Goal: Transaction & Acquisition: Purchase product/service

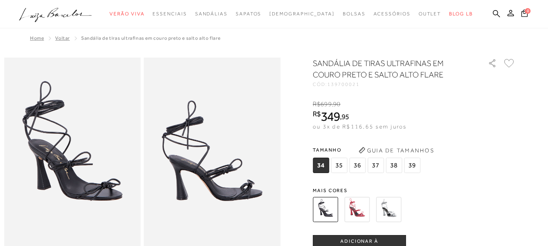
drag, startPoint x: 0, startPoint y: 0, endPoint x: 356, endPoint y: 211, distance: 413.5
click at [356, 211] on img at bounding box center [356, 209] width 25 height 25
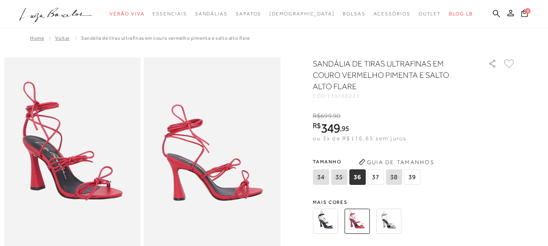
click at [385, 224] on img at bounding box center [388, 221] width 25 height 25
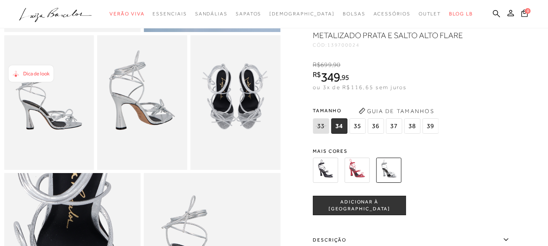
click at [383, 134] on span "36" at bounding box center [376, 125] width 16 height 15
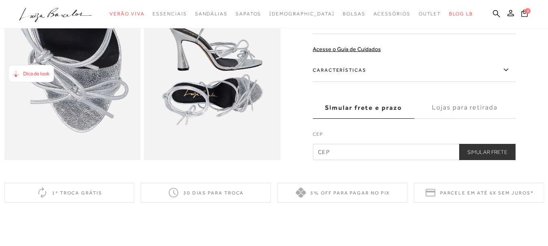
scroll to position [439, 0]
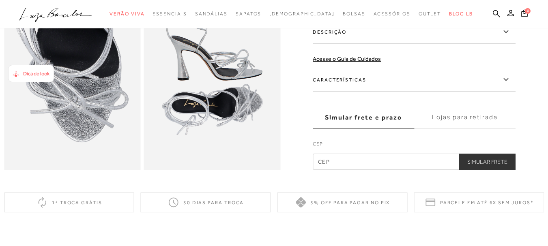
click at [511, 37] on icon at bounding box center [506, 32] width 10 height 10
click at [0, 0] on input "Descrição" at bounding box center [0, 0] width 0 height 0
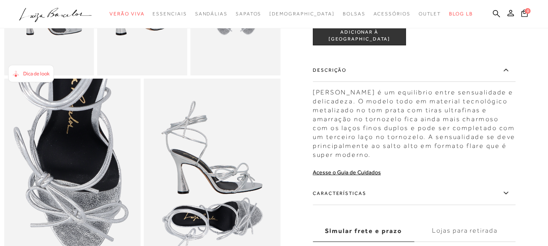
scroll to position [364, 0]
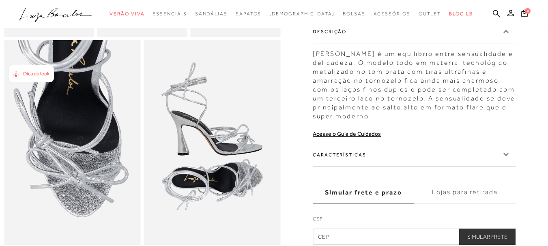
click at [505, 160] on icon at bounding box center [506, 155] width 10 height 10
click at [0, 0] on input "Características" at bounding box center [0, 0] width 0 height 0
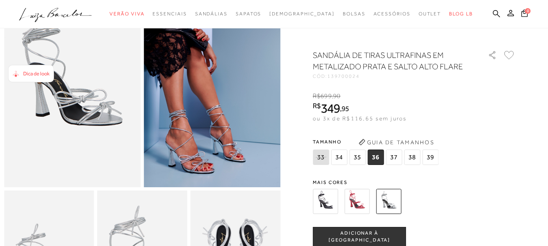
scroll to position [78, 0]
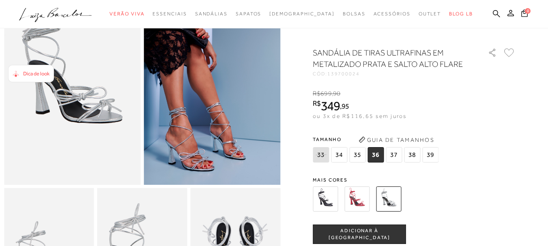
click at [372, 239] on button "ADICIONAR À [GEOGRAPHIC_DATA]" at bounding box center [359, 234] width 93 height 19
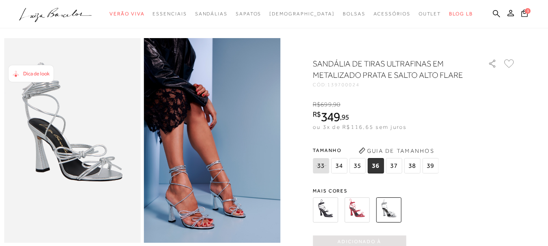
scroll to position [0, 0]
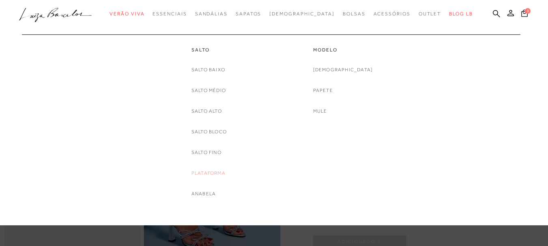
click at [208, 174] on link "Plataforma" at bounding box center [209, 173] width 34 height 9
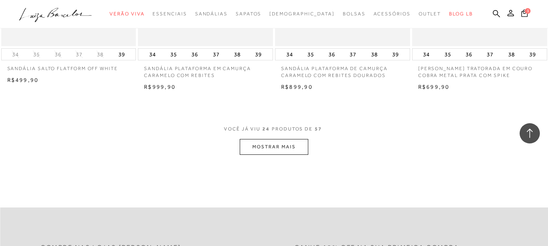
scroll to position [1475, 0]
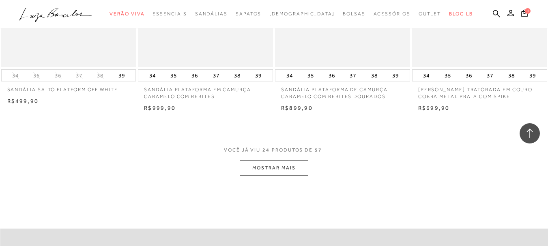
click at [267, 169] on button "MOSTRAR MAIS" at bounding box center [274, 168] width 68 height 16
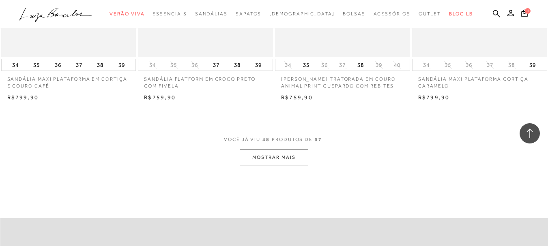
scroll to position [3044, 0]
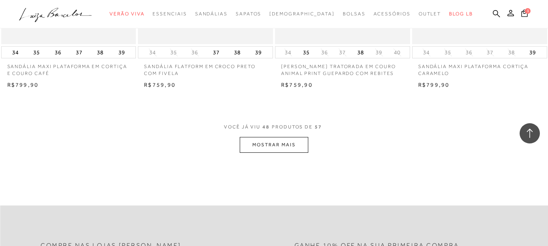
click at [291, 146] on button "MOSTRAR MAIS" at bounding box center [274, 145] width 68 height 16
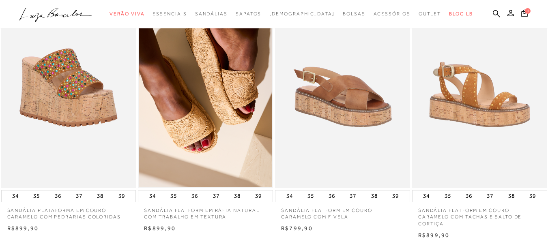
scroll to position [0, 0]
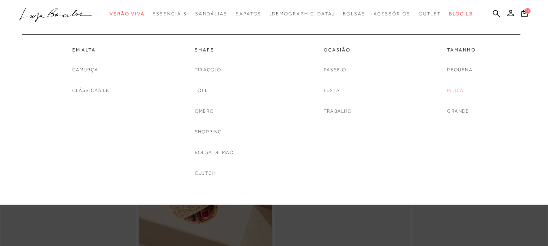
click at [461, 90] on link "Média" at bounding box center [455, 90] width 17 height 9
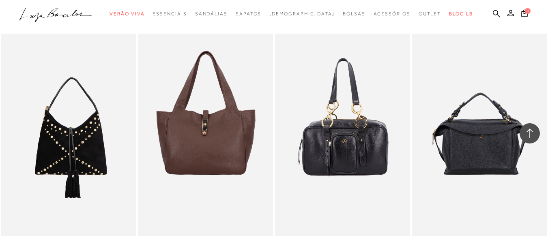
scroll to position [1310, 0]
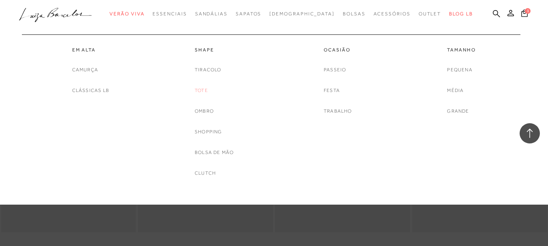
click at [201, 92] on link "Tote" at bounding box center [201, 90] width 13 height 9
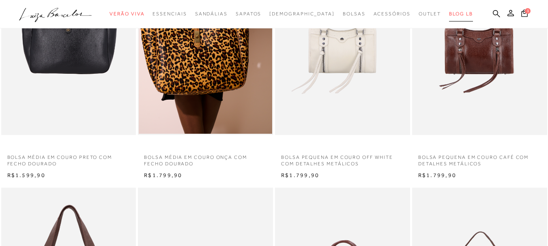
scroll to position [97, 0]
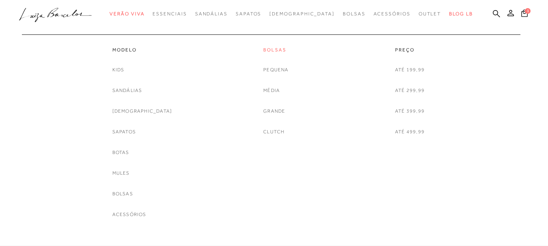
click at [282, 50] on link "Bolsas" at bounding box center [275, 50] width 25 height 7
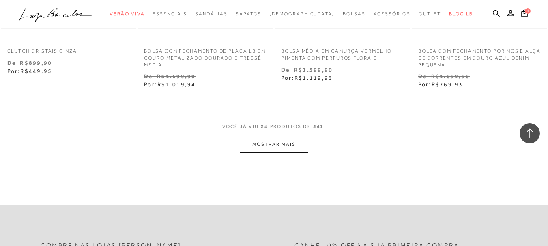
scroll to position [1535, 0]
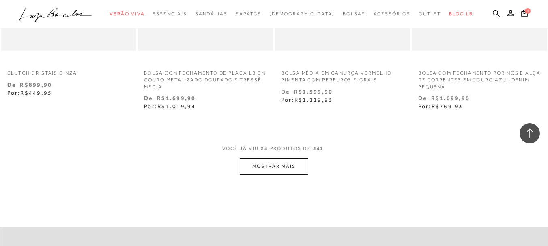
click at [281, 174] on button "MOSTRAR MAIS" at bounding box center [274, 167] width 68 height 16
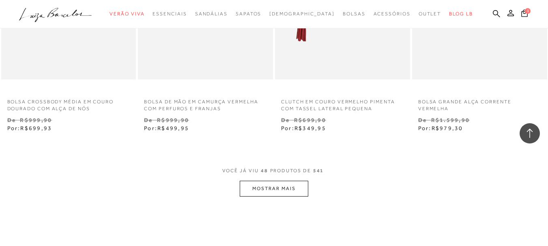
scroll to position [3091, 0]
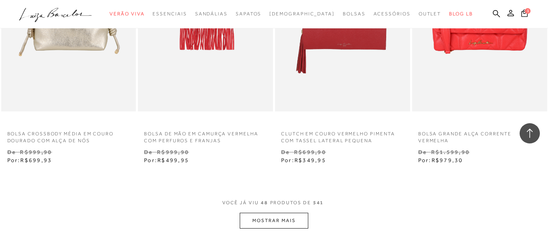
click at [269, 223] on button "MOSTRAR MAIS" at bounding box center [274, 221] width 68 height 16
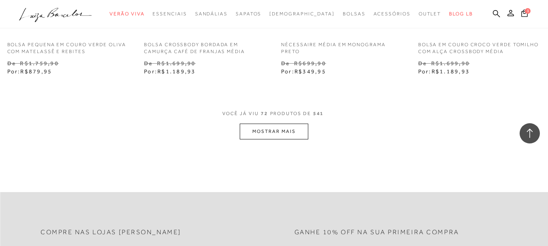
scroll to position [4802, 0]
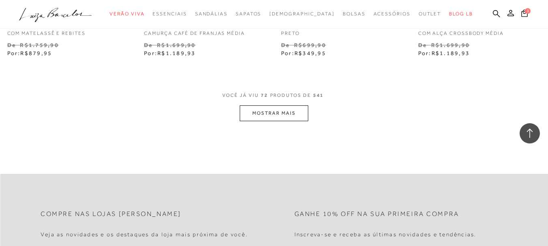
click at [284, 114] on button "MOSTRAR MAIS" at bounding box center [274, 113] width 68 height 16
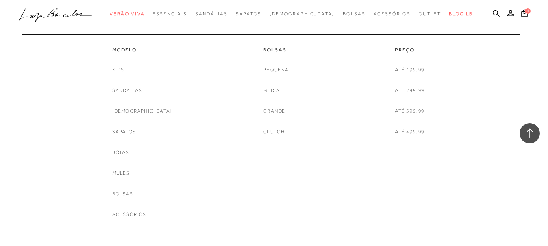
scroll to position [707, 0]
click at [129, 153] on link "Botas" at bounding box center [120, 153] width 17 height 9
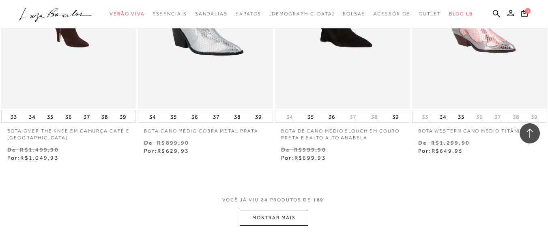
scroll to position [1459, 0]
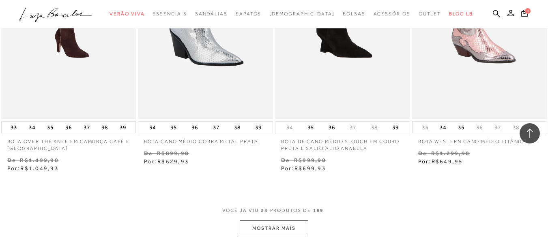
click at [261, 229] on button "MOSTRAR MAIS" at bounding box center [274, 229] width 68 height 16
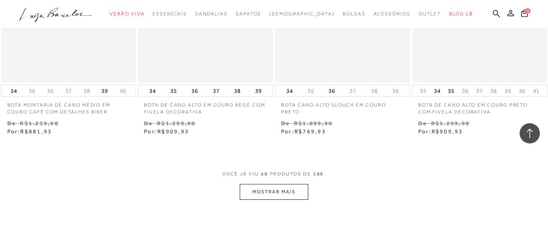
scroll to position [3073, 0]
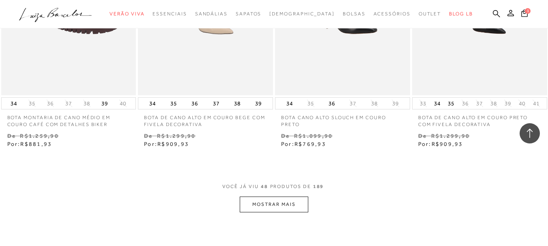
click at [301, 205] on button "MOSTRAR MAIS" at bounding box center [274, 205] width 68 height 16
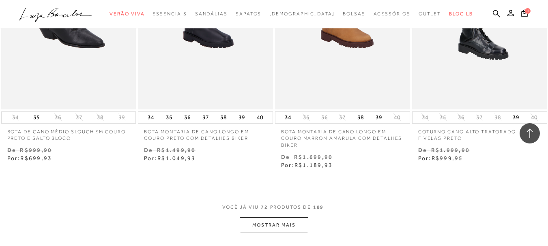
scroll to position [4512, 0]
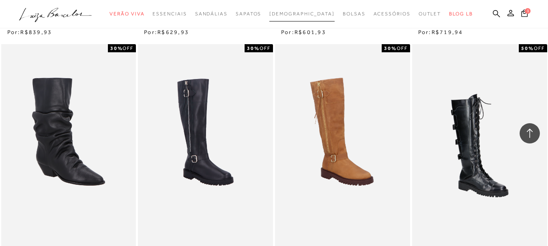
click at [302, 14] on span "[DEMOGRAPHIC_DATA]" at bounding box center [301, 14] width 65 height 6
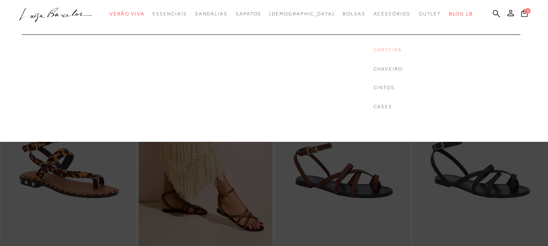
click at [374, 48] on link "Carteira" at bounding box center [388, 50] width 29 height 7
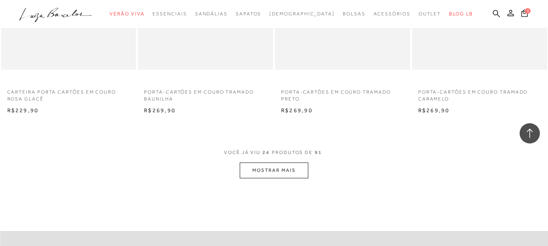
scroll to position [1526, 0]
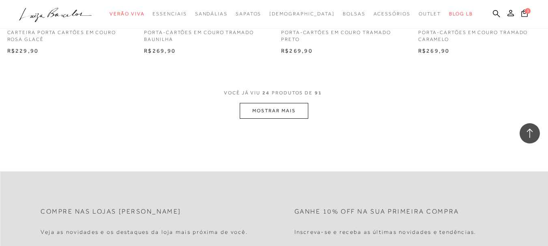
click at [291, 116] on button "MOSTRAR MAIS" at bounding box center [274, 111] width 68 height 16
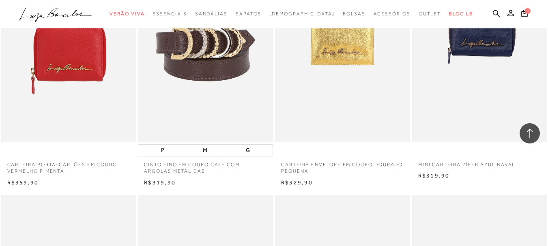
scroll to position [1631, 0]
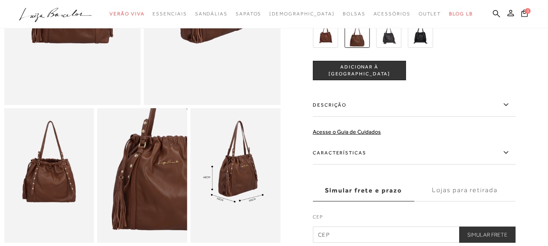
scroll to position [162, 0]
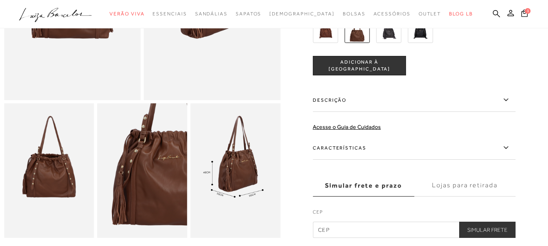
click at [508, 105] on icon at bounding box center [506, 100] width 10 height 10
click at [0, 0] on input "Descrição" at bounding box center [0, 0] width 0 height 0
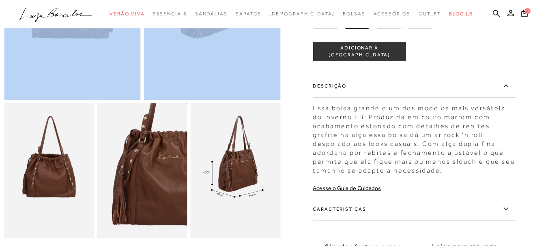
drag, startPoint x: 547, startPoint y: 71, endPoint x: 548, endPoint y: 78, distance: 6.5
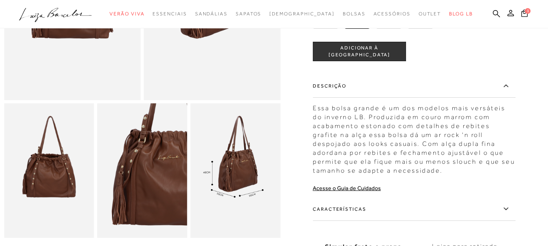
click at [537, 94] on div at bounding box center [274, 97] width 540 height 404
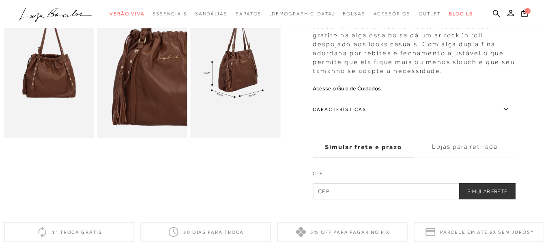
scroll to position [264, 0]
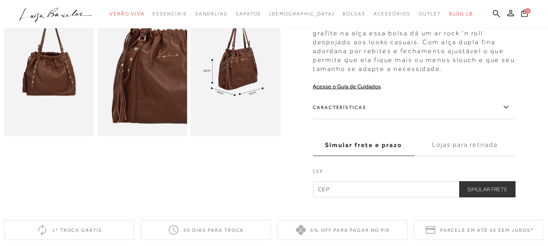
click at [511, 106] on icon at bounding box center [506, 107] width 10 height 10
click at [0, 0] on input "Características" at bounding box center [0, 0] width 0 height 0
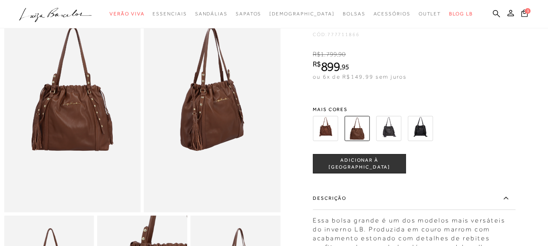
scroll to position [39, 0]
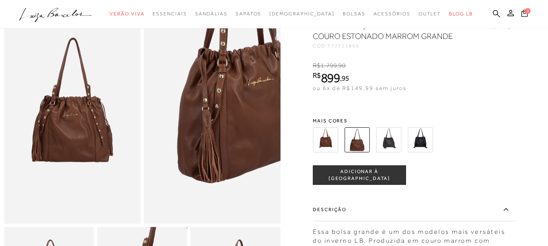
click at [184, 144] on img at bounding box center [240, 102] width 273 height 410
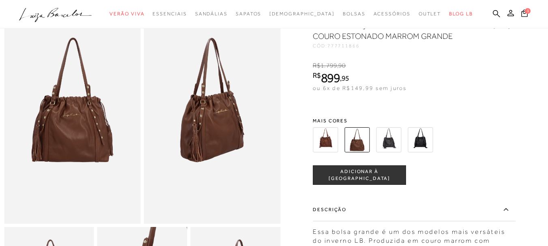
click at [82, 144] on img at bounding box center [72, 121] width 137 height 205
click at [333, 144] on img at bounding box center [325, 139] width 25 height 25
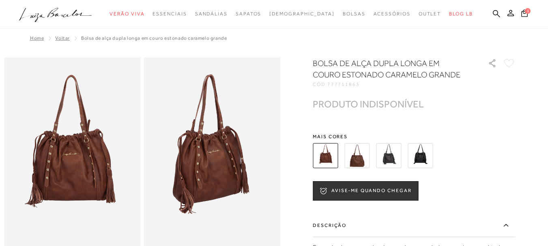
click at [354, 157] on img at bounding box center [356, 155] width 25 height 25
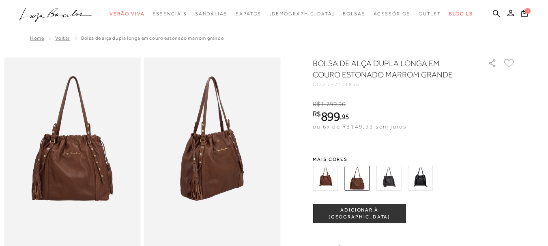
click at [393, 177] on img at bounding box center [388, 178] width 25 height 25
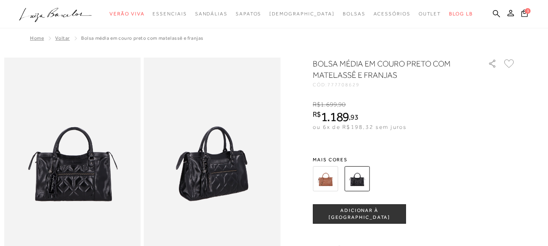
click at [330, 178] on img at bounding box center [325, 178] width 25 height 25
